Goal: Find specific page/section: Find specific page/section

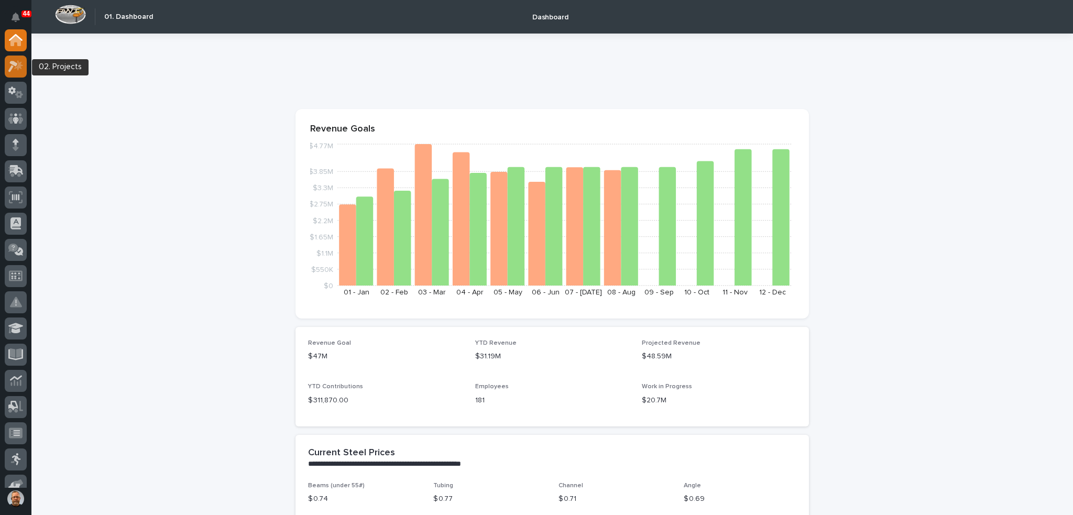
click at [13, 69] on icon at bounding box center [15, 66] width 15 height 12
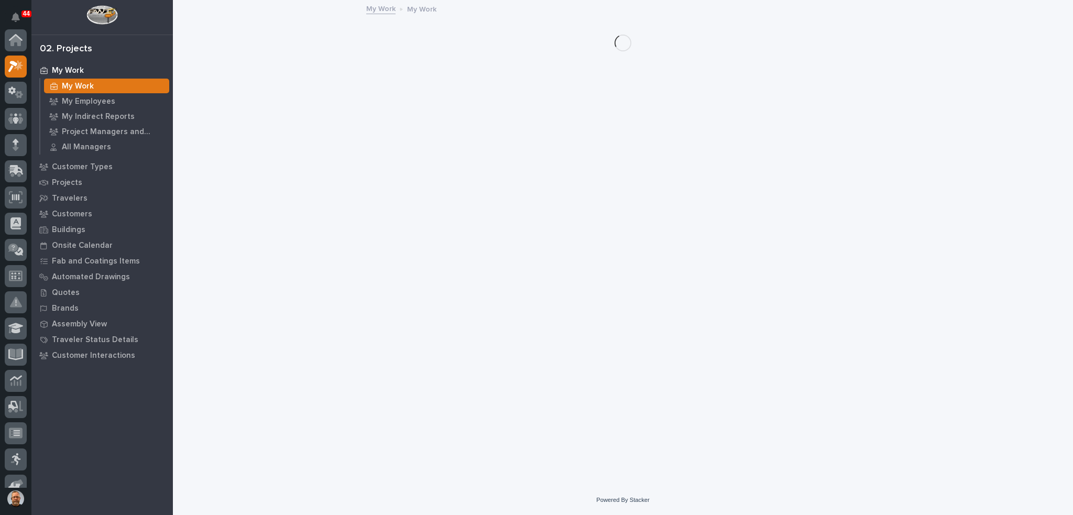
scroll to position [26, 0]
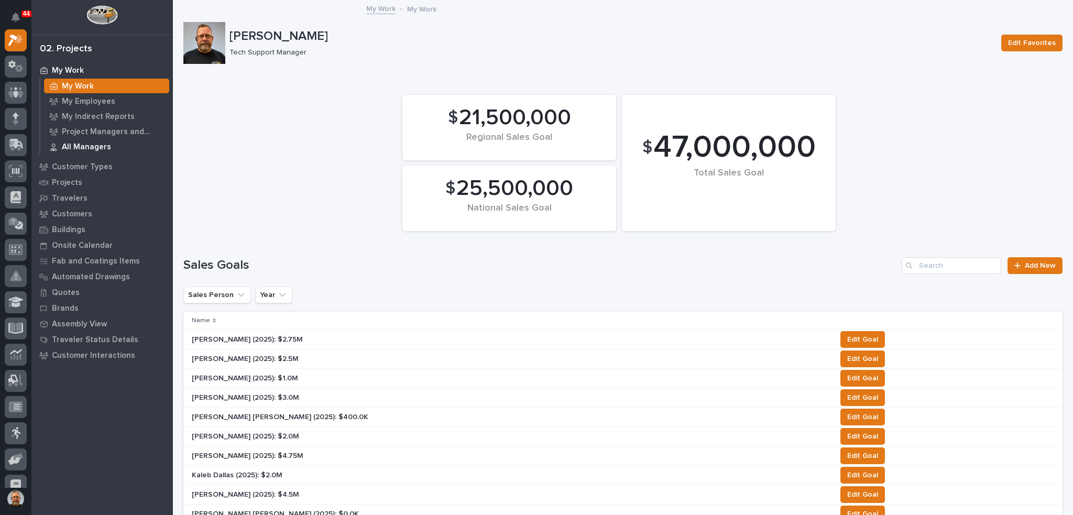
click at [95, 149] on p "All Managers" at bounding box center [86, 146] width 49 height 9
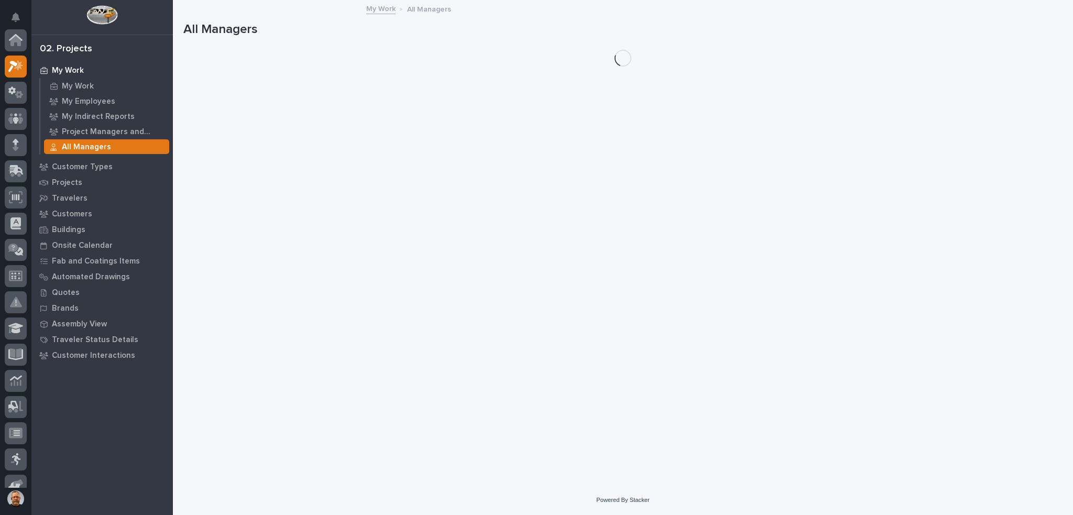
scroll to position [26, 0]
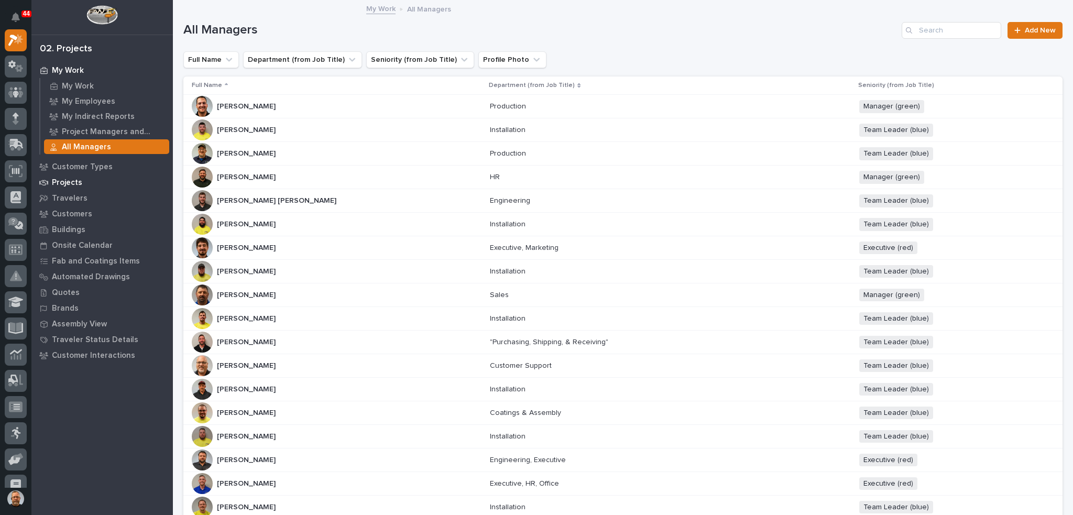
click at [67, 181] on p "Projects" at bounding box center [67, 182] width 30 height 9
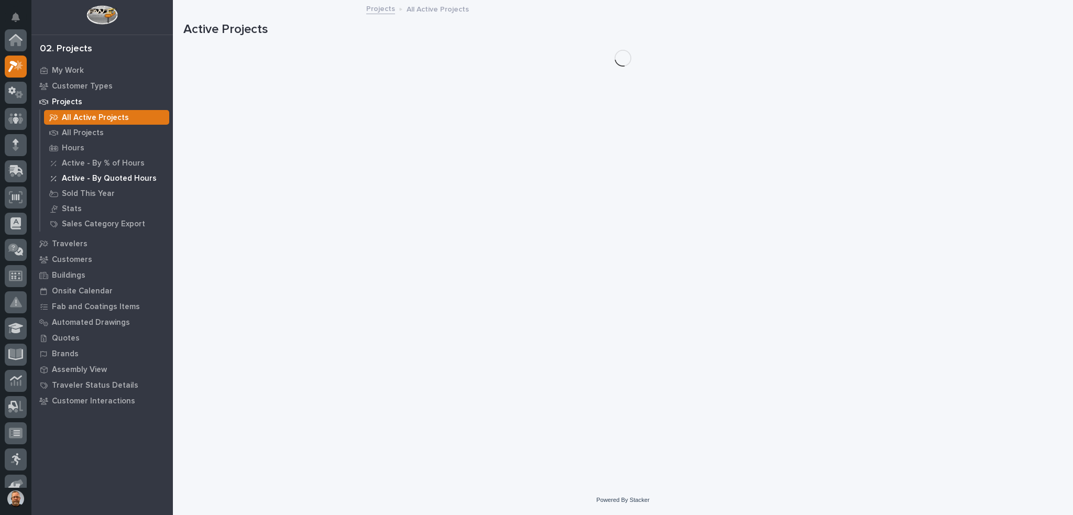
scroll to position [26, 0]
click at [88, 134] on p "All Projects" at bounding box center [83, 132] width 42 height 9
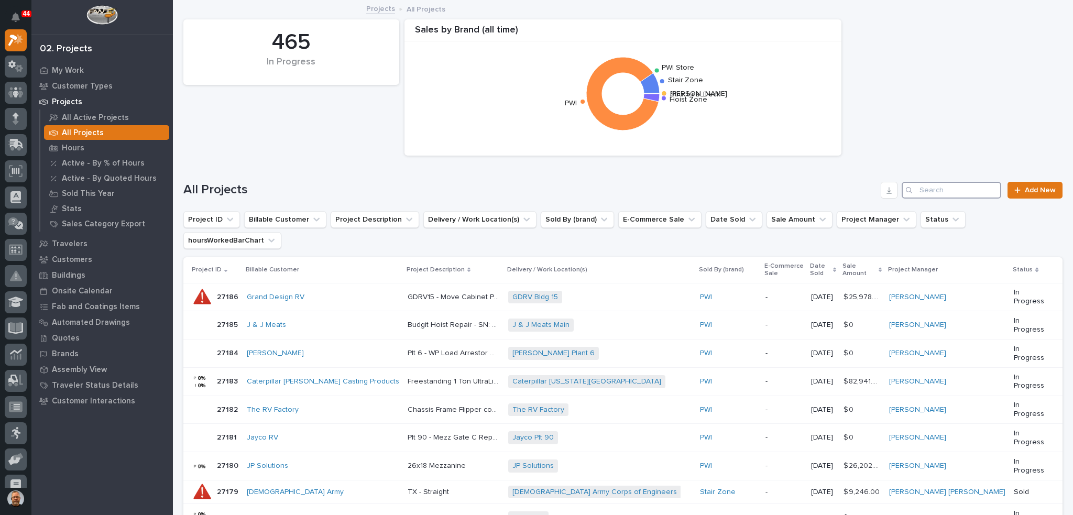
click at [914, 191] on input "Search" at bounding box center [952, 190] width 100 height 17
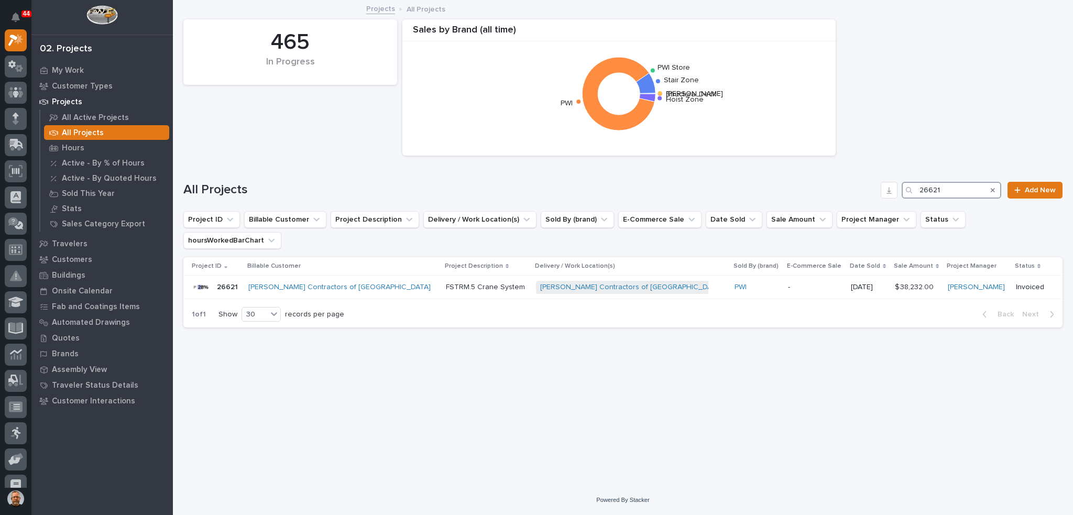
type input "26621"
click at [910, 190] on icon "Search" at bounding box center [909, 190] width 6 height 6
click at [230, 281] on p "26621" at bounding box center [228, 286] width 23 height 11
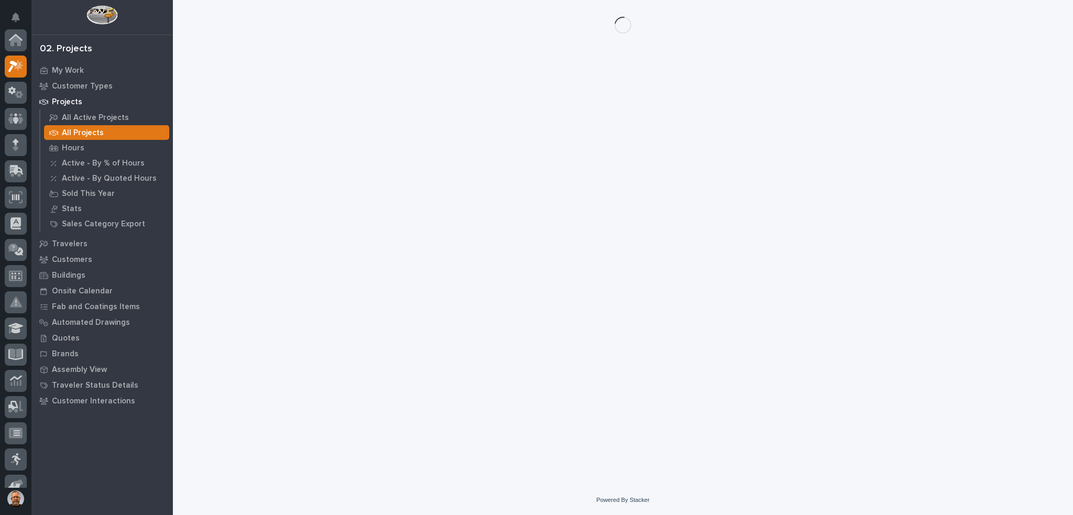
scroll to position [26, 0]
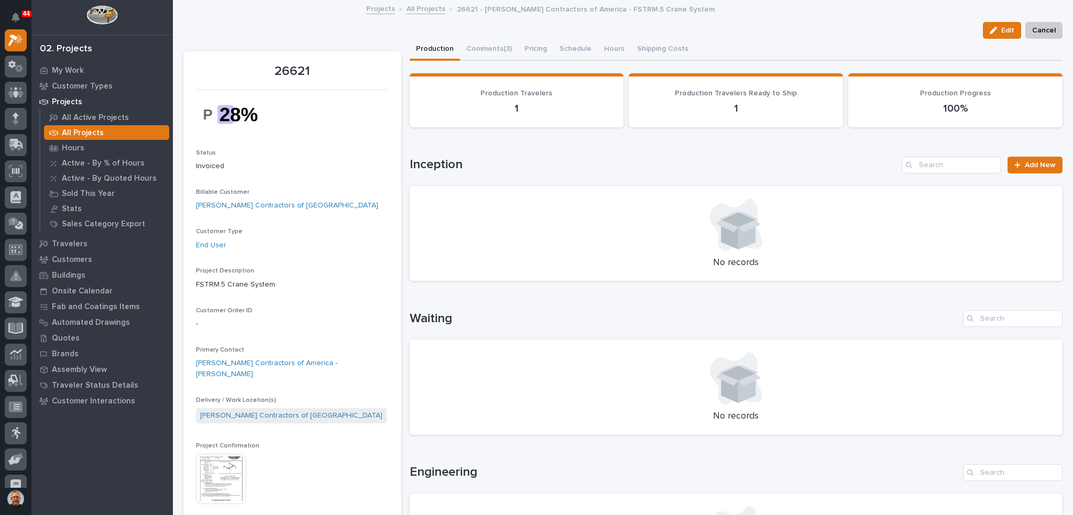
click at [217, 463] on img at bounding box center [221, 479] width 50 height 50
